Goal: Information Seeking & Learning: Learn about a topic

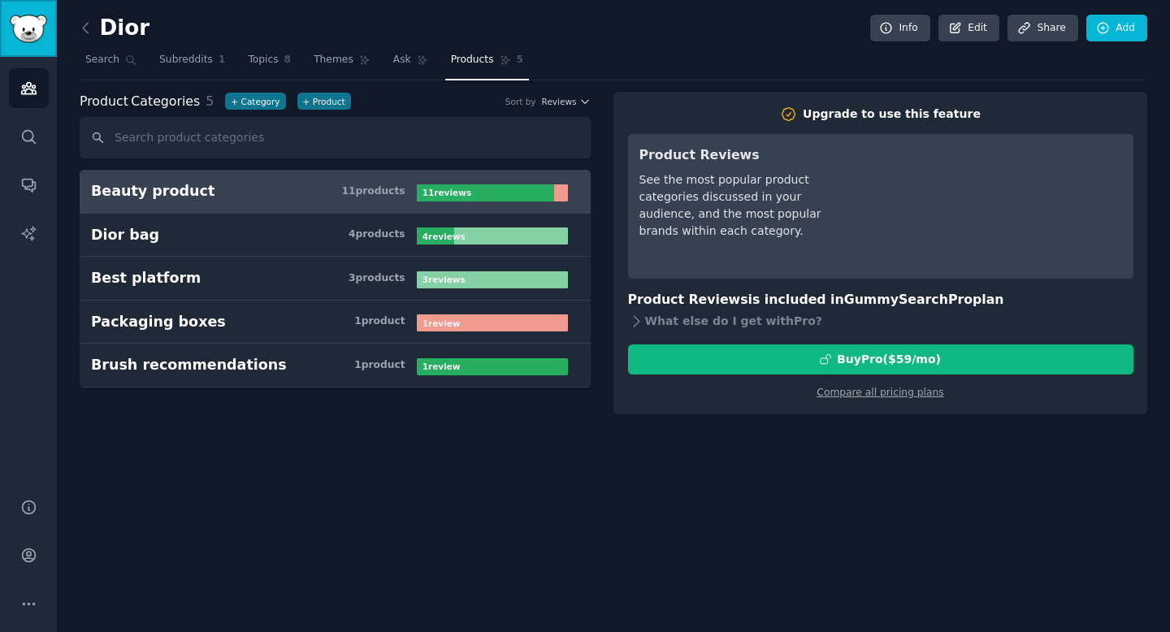
click at [41, 37] on img "Sidebar" at bounding box center [28, 29] width 37 height 28
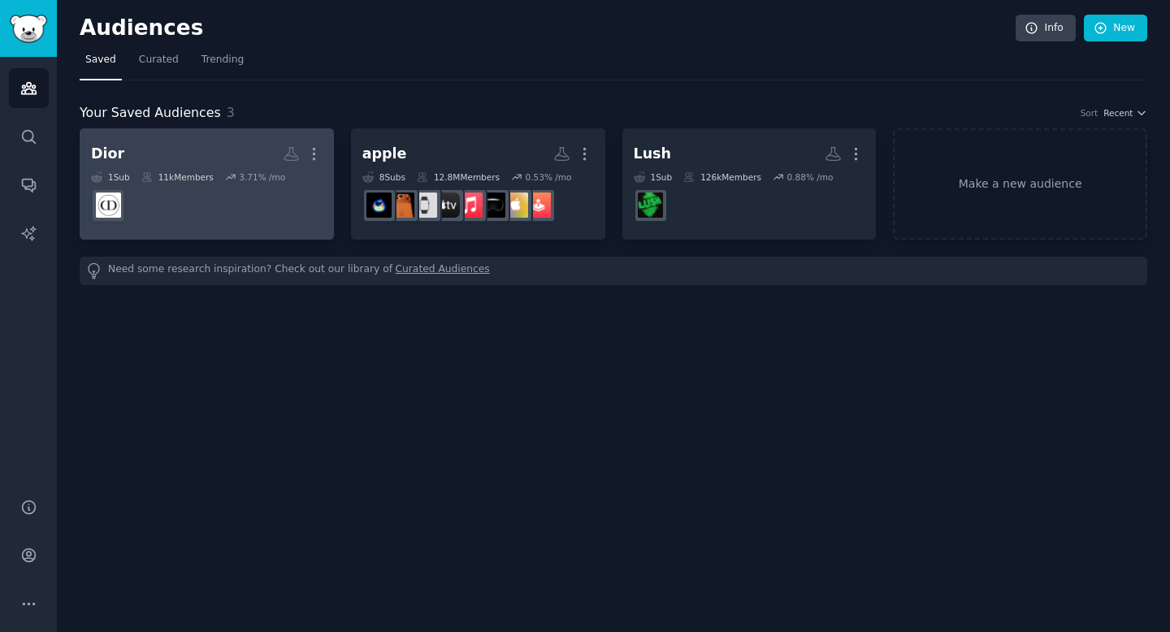
click at [174, 157] on h2 "Dior More" at bounding box center [207, 154] width 232 height 28
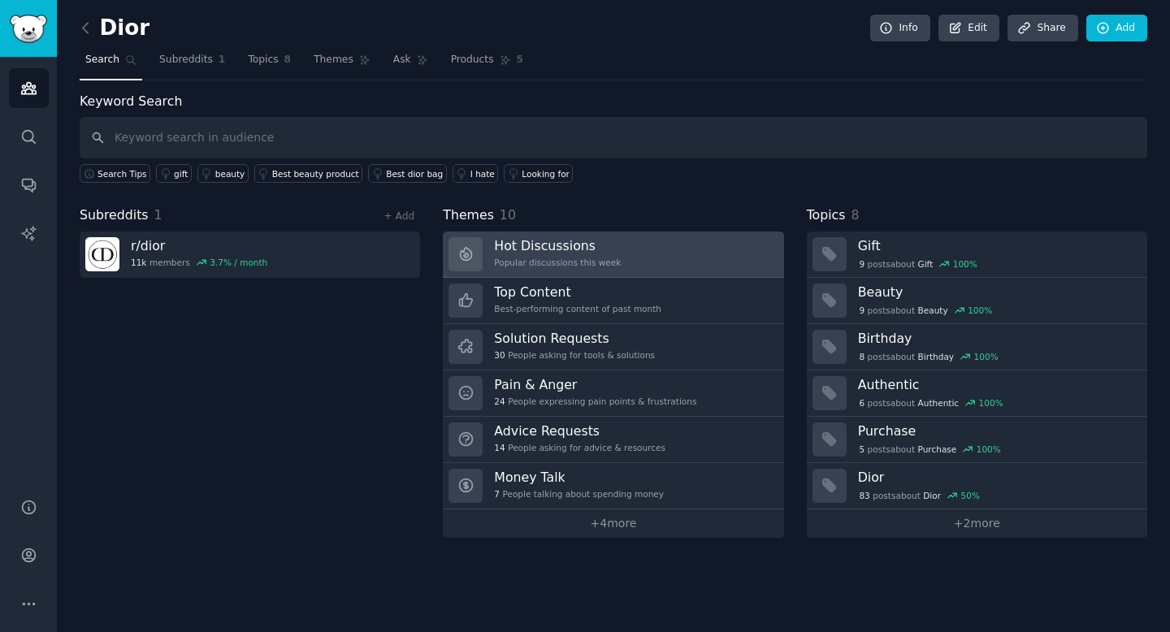
click at [621, 247] on link "Hot Discussions Popular discussions this week" at bounding box center [613, 255] width 340 height 46
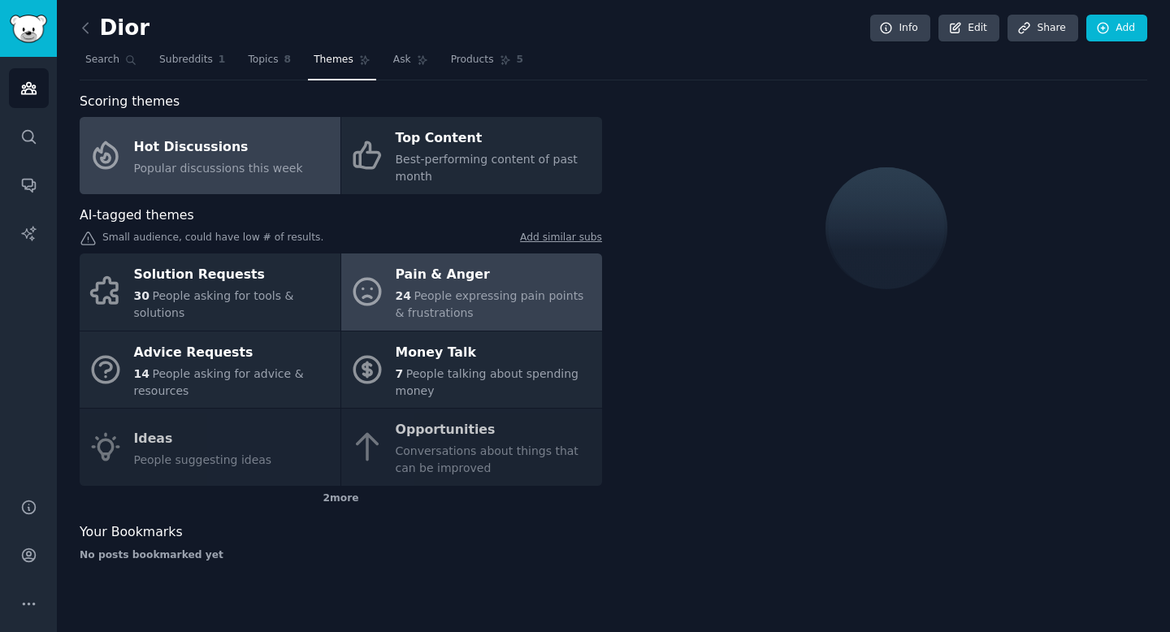
click at [508, 289] on span "People expressing pain points & frustrations" at bounding box center [490, 304] width 188 height 30
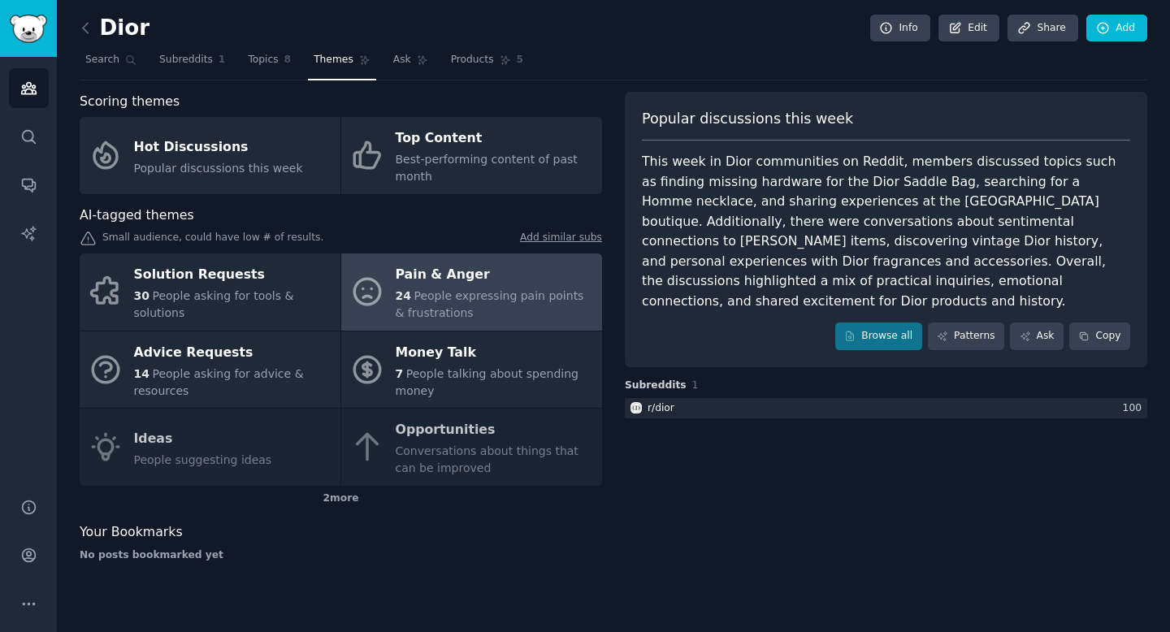
click at [582, 295] on div "24 People expressing pain points & frustrations" at bounding box center [495, 305] width 198 height 34
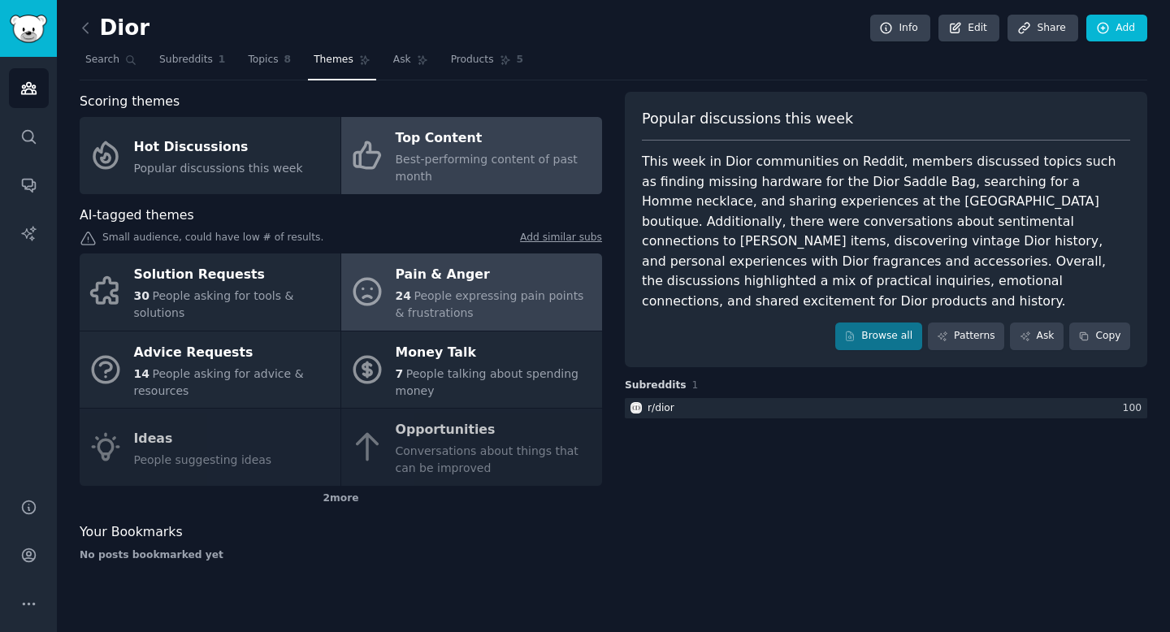
click at [533, 149] on div "Top Content" at bounding box center [495, 139] width 198 height 26
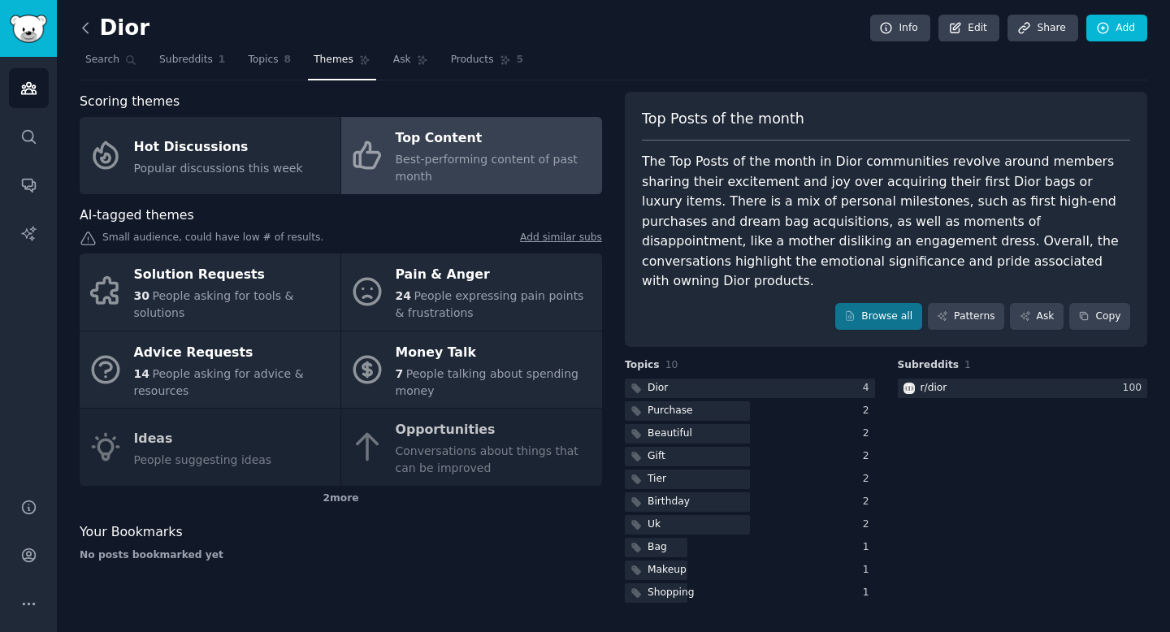
click at [83, 26] on icon at bounding box center [85, 28] width 5 height 10
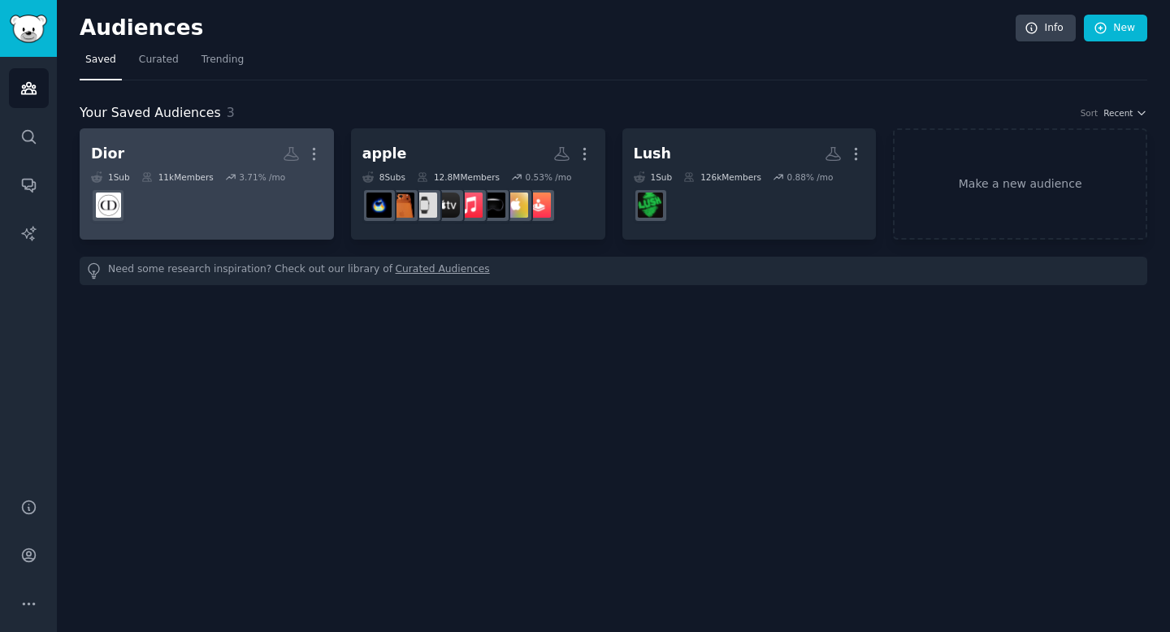
click at [205, 187] on dd at bounding box center [207, 205] width 232 height 45
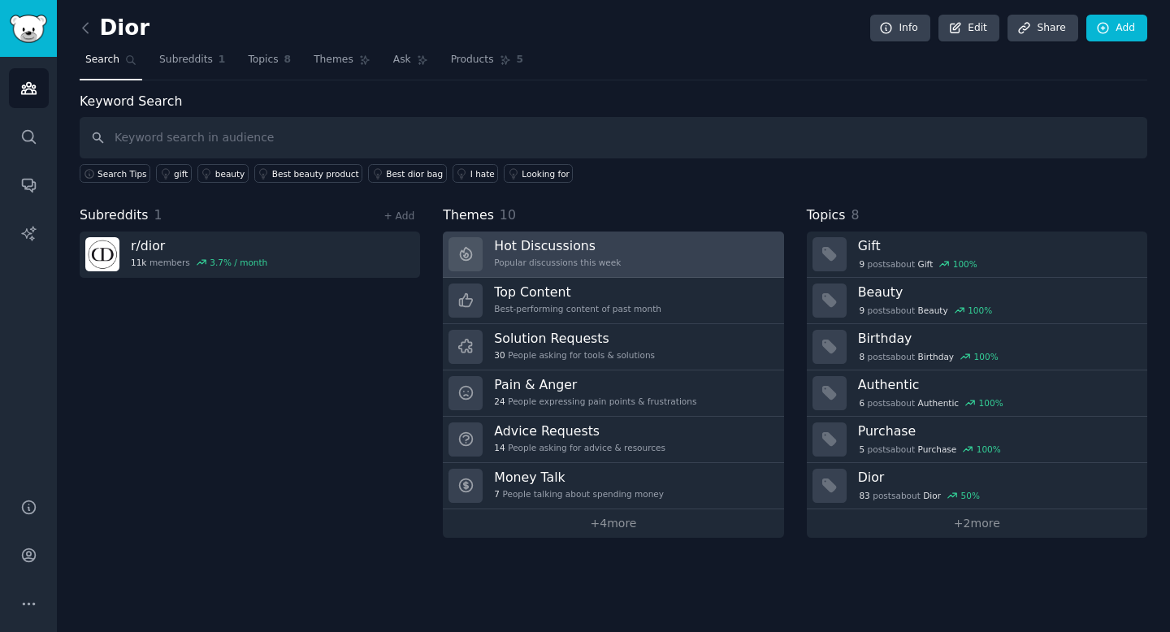
click at [618, 255] on link "Hot Discussions Popular discussions this week" at bounding box center [613, 255] width 340 height 46
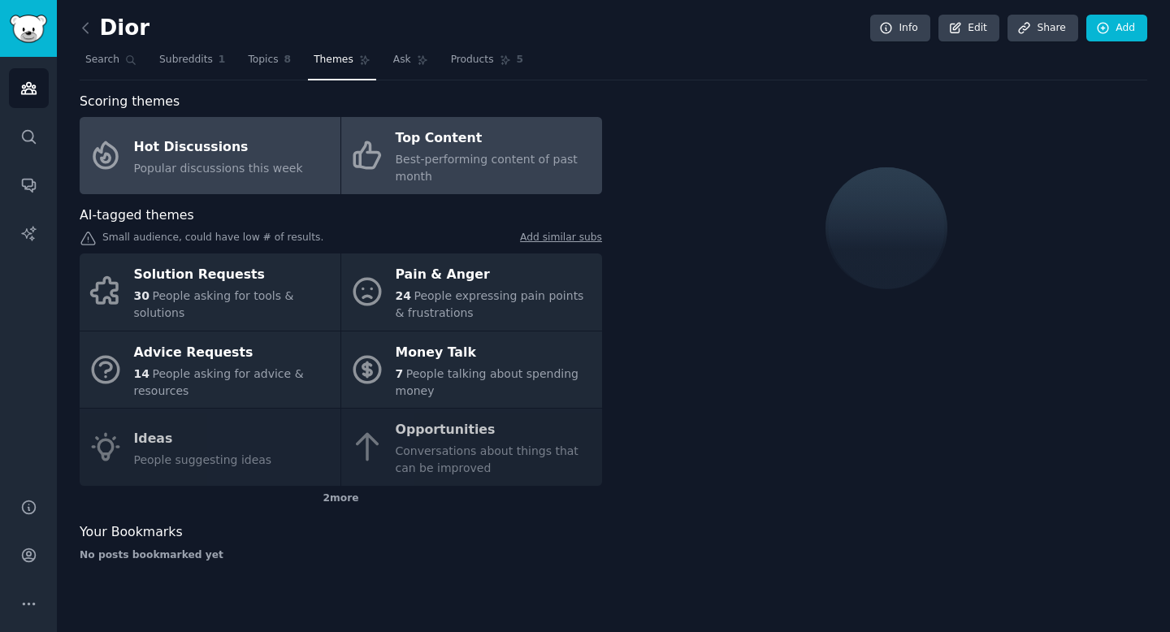
click at [498, 153] on span "Best-performing content of past month" at bounding box center [487, 168] width 182 height 30
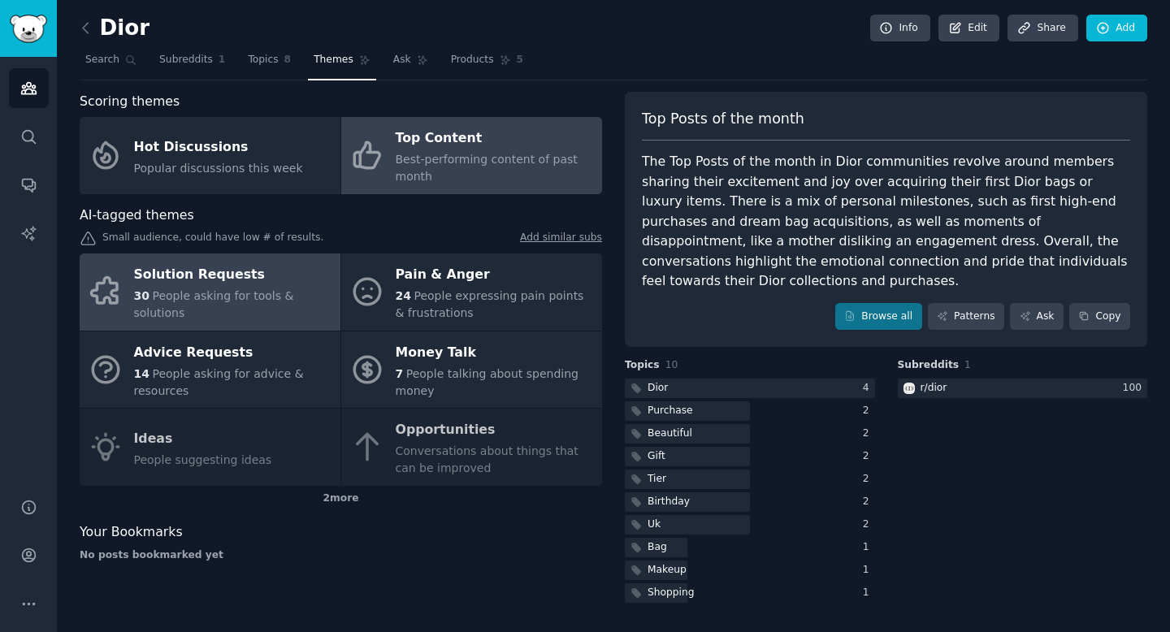
click at [237, 275] on div "Solution Requests" at bounding box center [233, 275] width 198 height 26
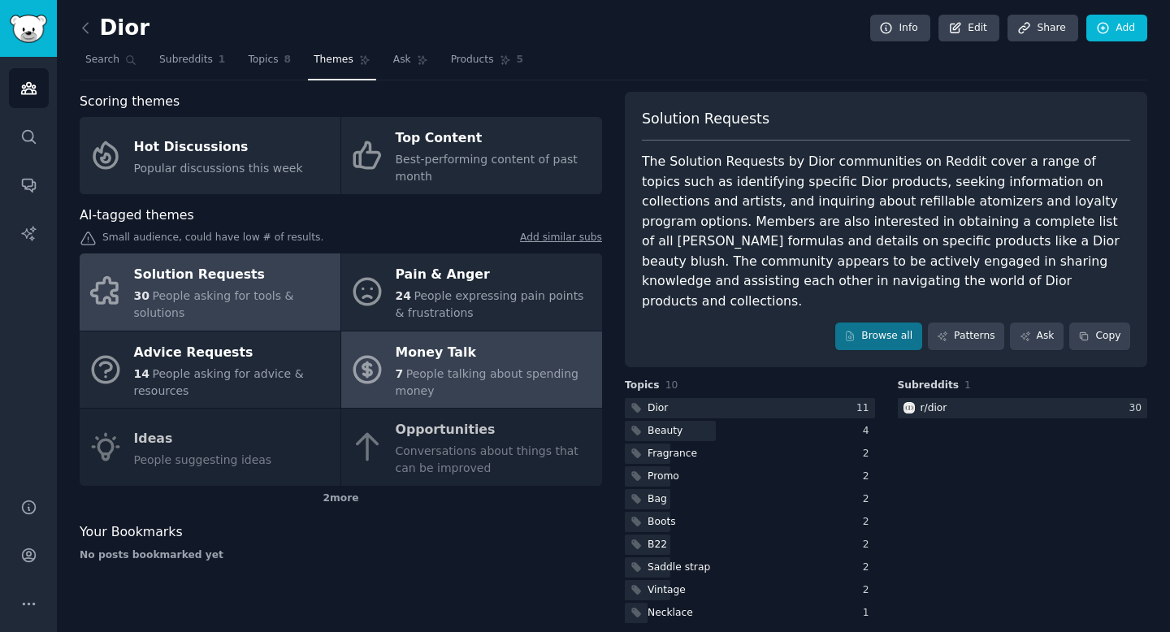
click at [436, 362] on div "Money Talk" at bounding box center [495, 353] width 198 height 26
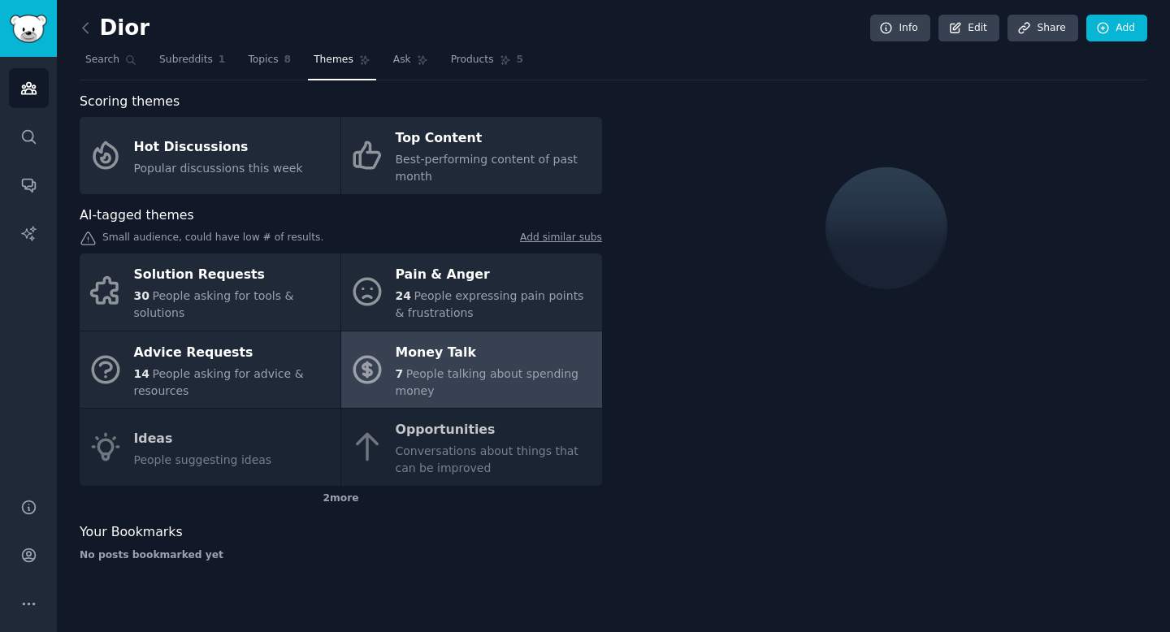
click at [321, 426] on div "Solution Requests 30 People asking for tools & solutions Pain & Anger 24 People…" at bounding box center [341, 369] width 522 height 232
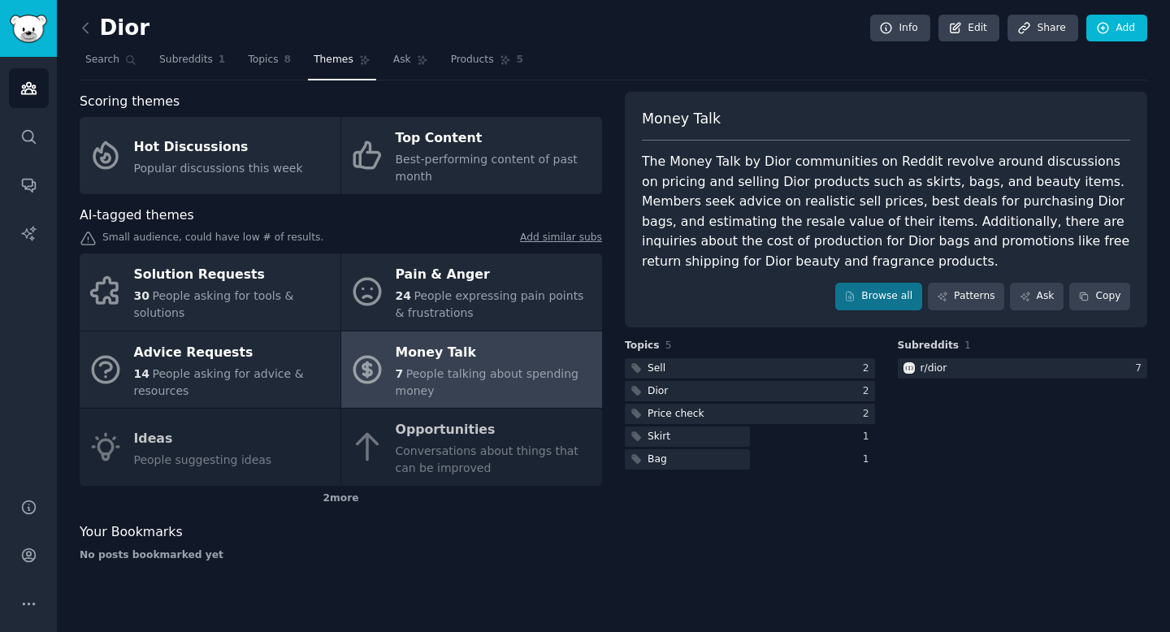
click at [305, 441] on div "Solution Requests 30 People asking for tools & solutions Pain & Anger 24 People…" at bounding box center [341, 369] width 522 height 232
click at [401, 438] on div "Solution Requests 30 People asking for tools & solutions Pain & Anger 24 People…" at bounding box center [341, 369] width 522 height 232
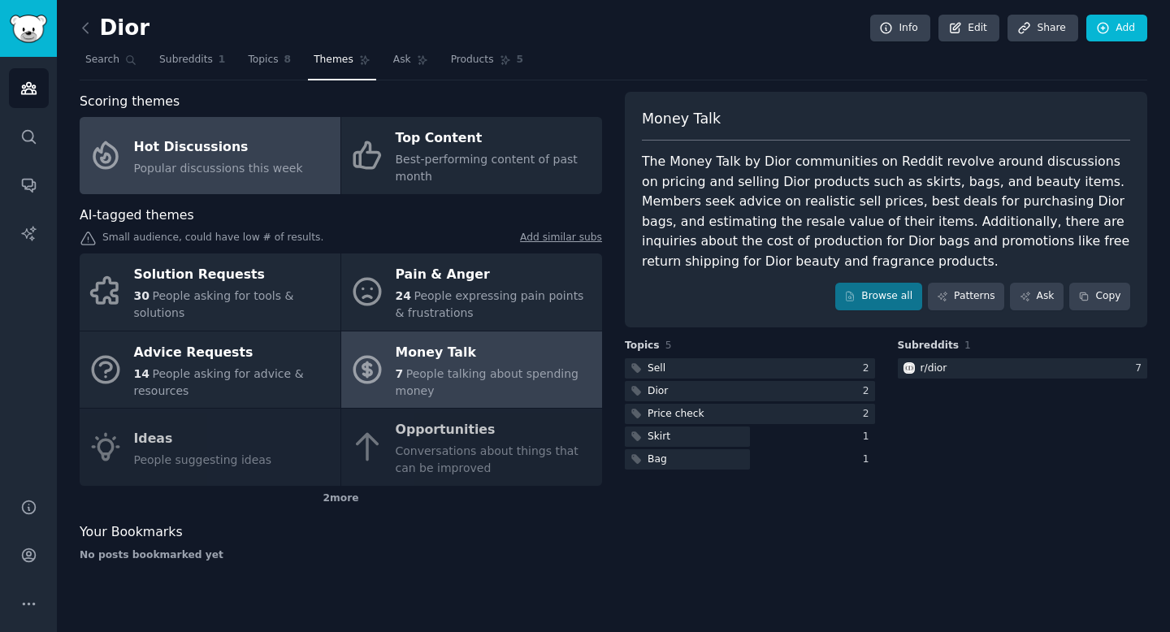
click at [272, 149] on div "Hot Discussions" at bounding box center [218, 147] width 169 height 26
